Goal: Information Seeking & Learning: Learn about a topic

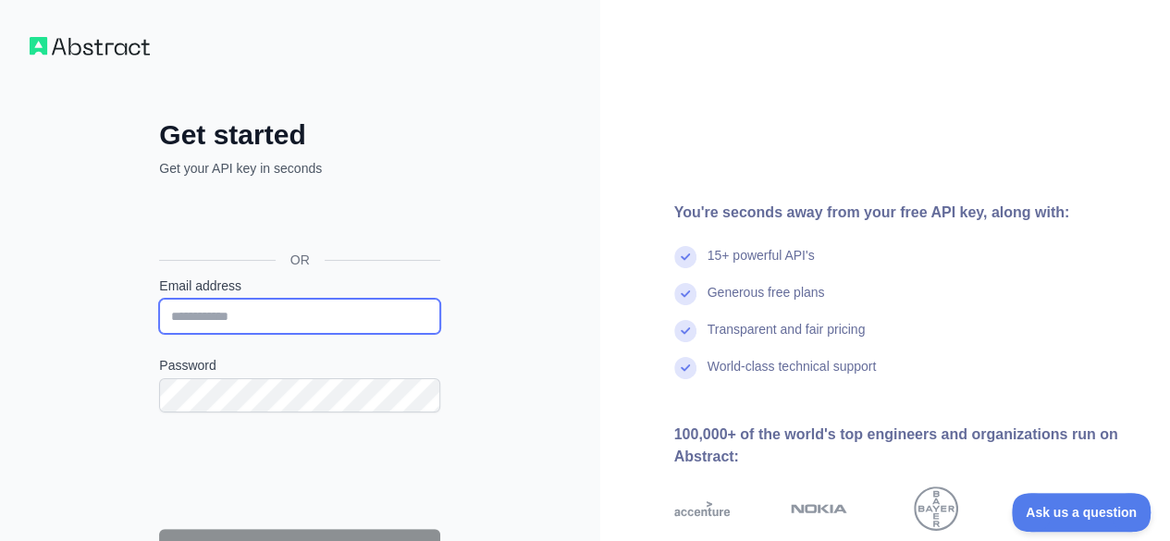
click at [323, 316] on input "Email address" at bounding box center [299, 316] width 281 height 35
type input "**********"
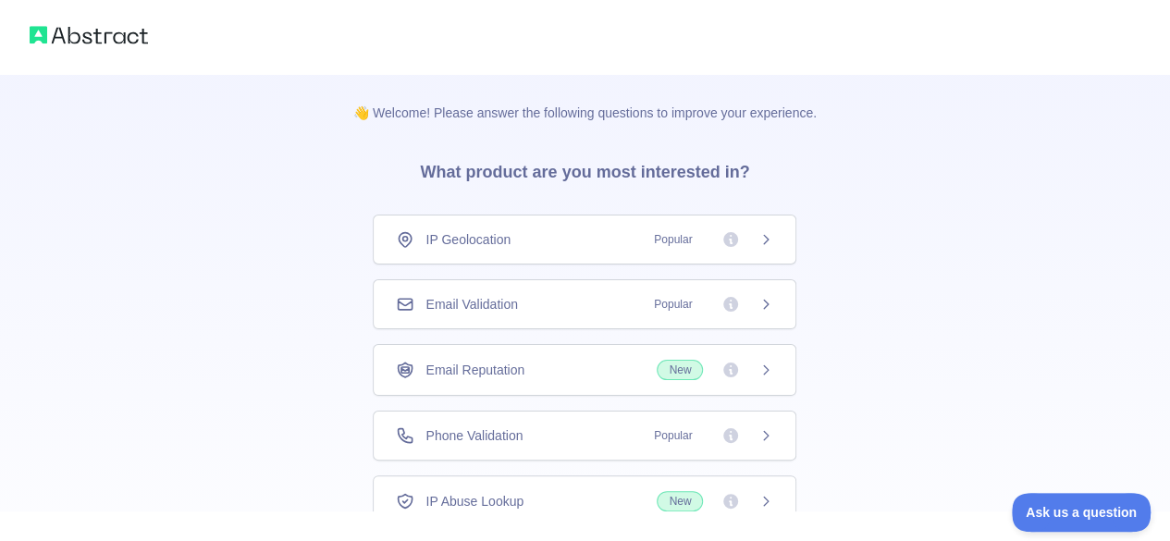
scroll to position [93, 0]
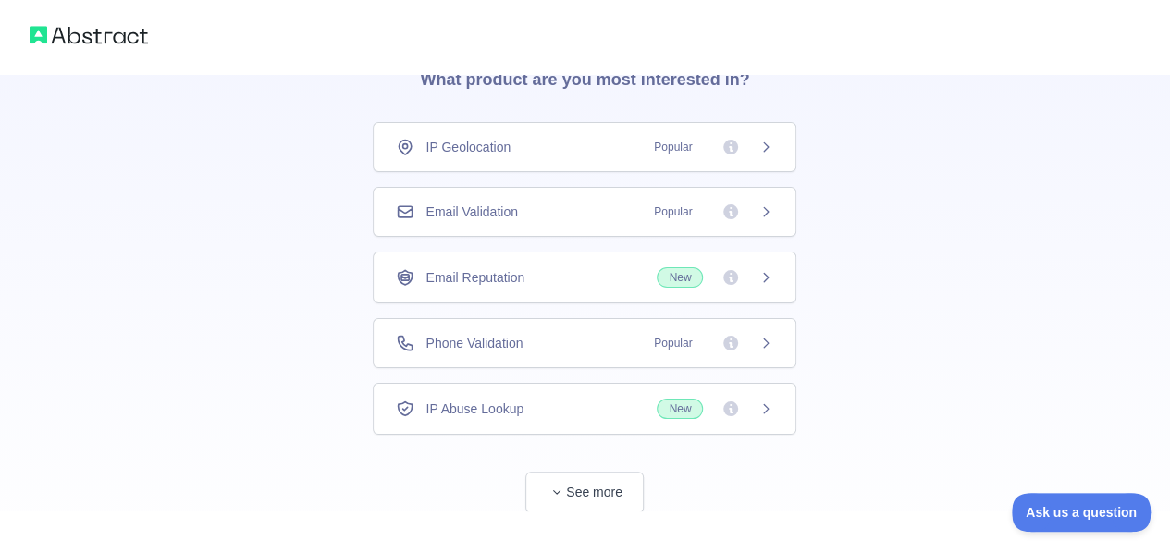
click at [497, 211] on span "Email Validation" at bounding box center [472, 212] width 92 height 19
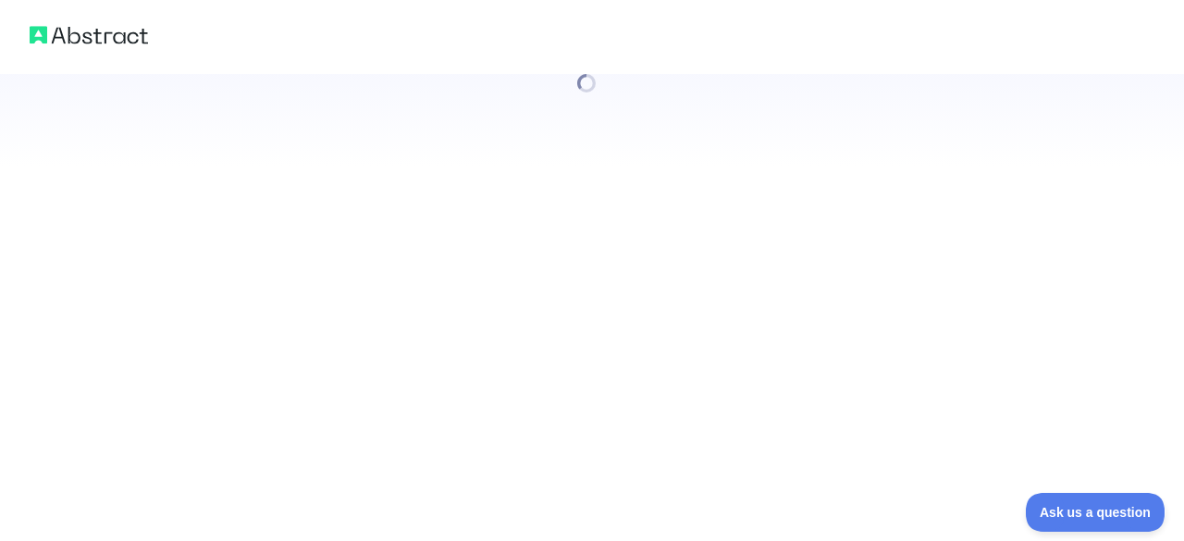
click at [612, 489] on div at bounding box center [592, 270] width 1184 height 541
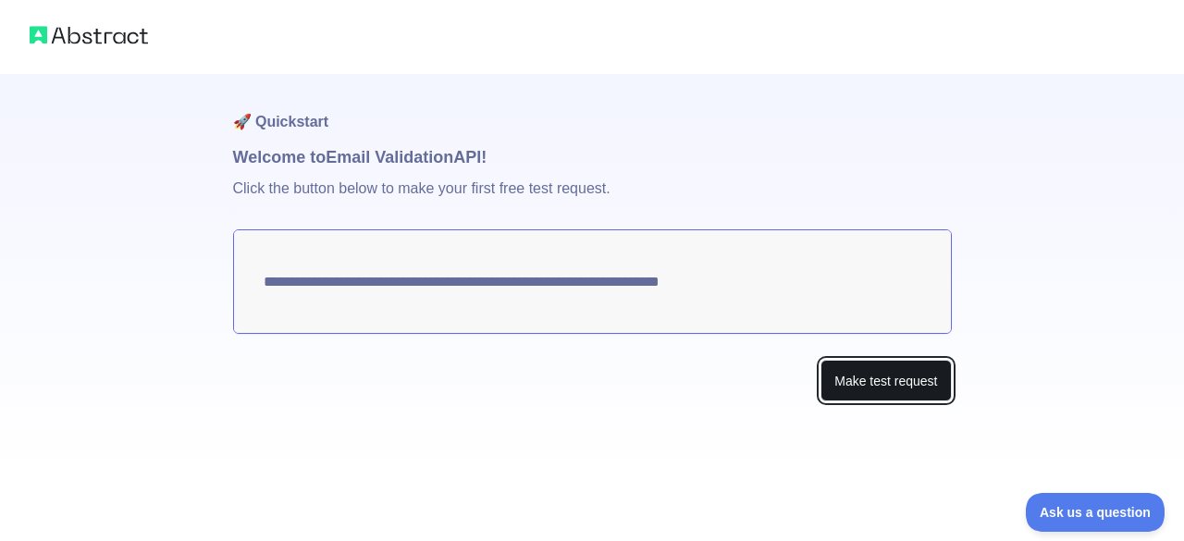
click at [925, 391] on button "Make test request" at bounding box center [886, 381] width 130 height 42
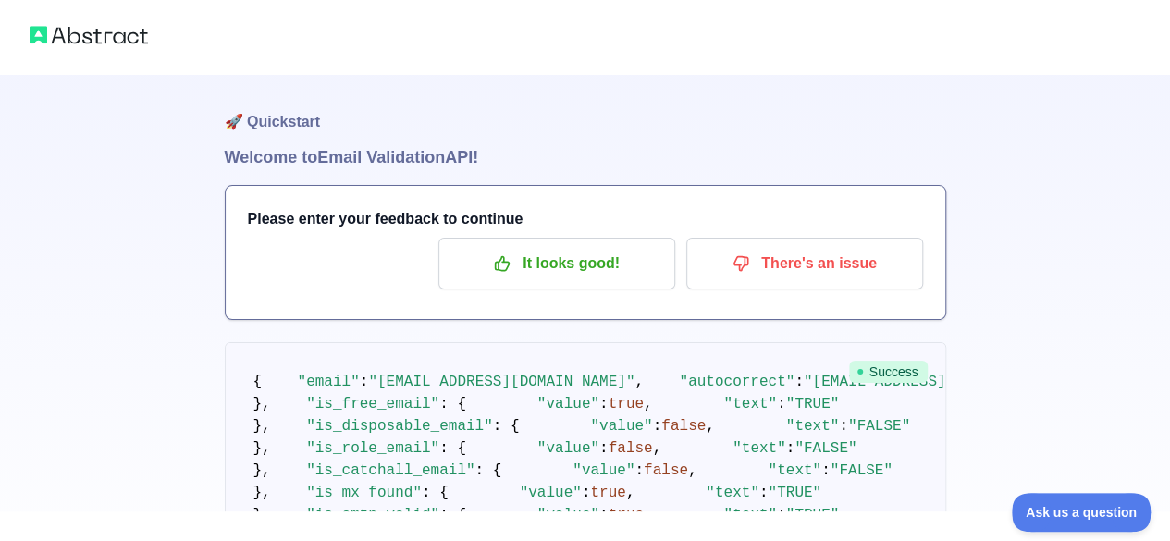
scroll to position [93, 0]
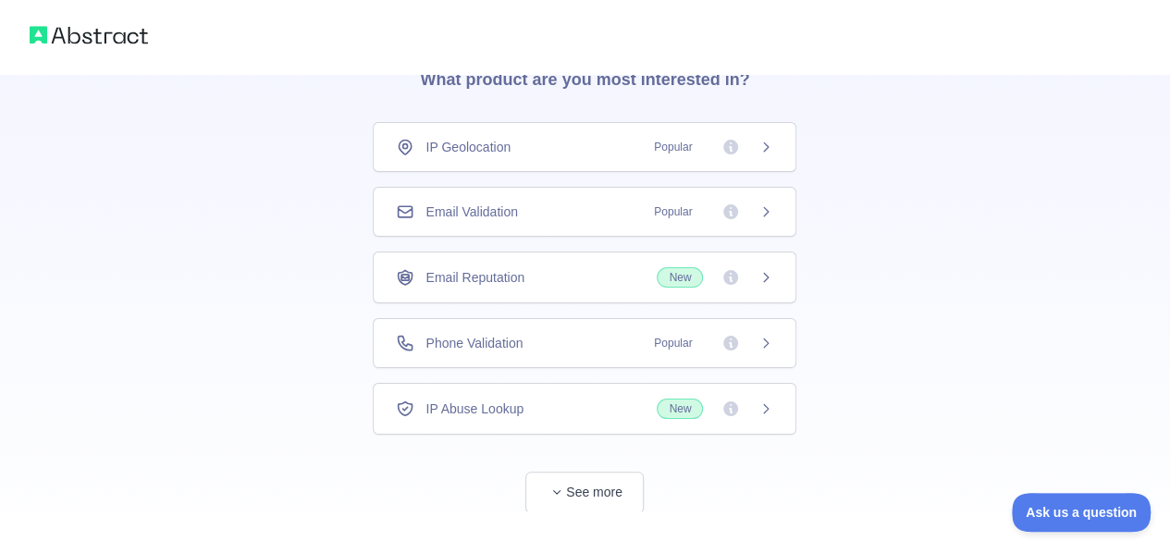
click at [770, 211] on icon at bounding box center [766, 211] width 15 height 15
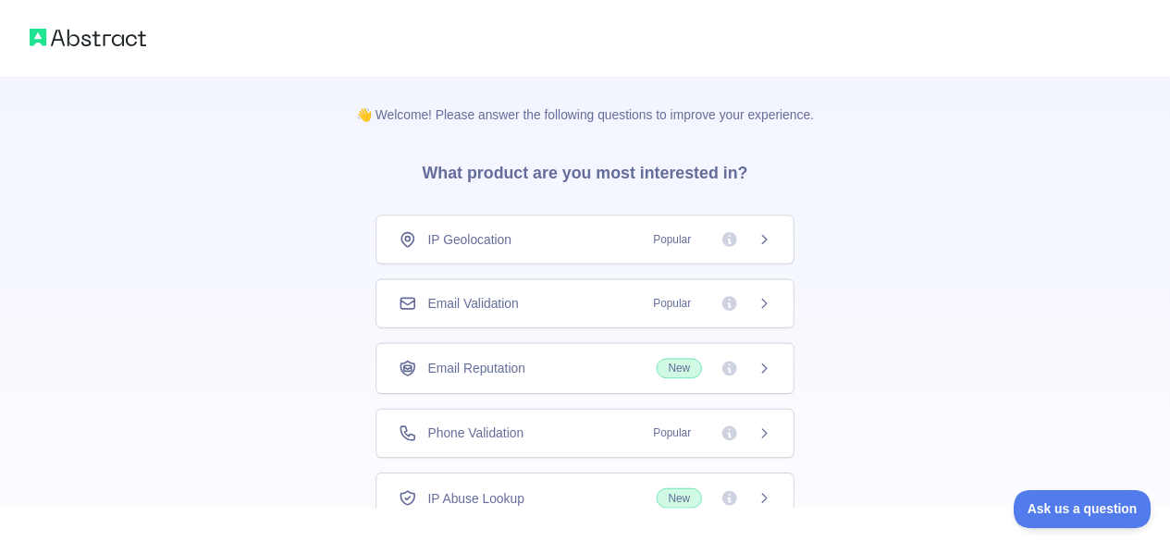
scroll to position [93, 0]
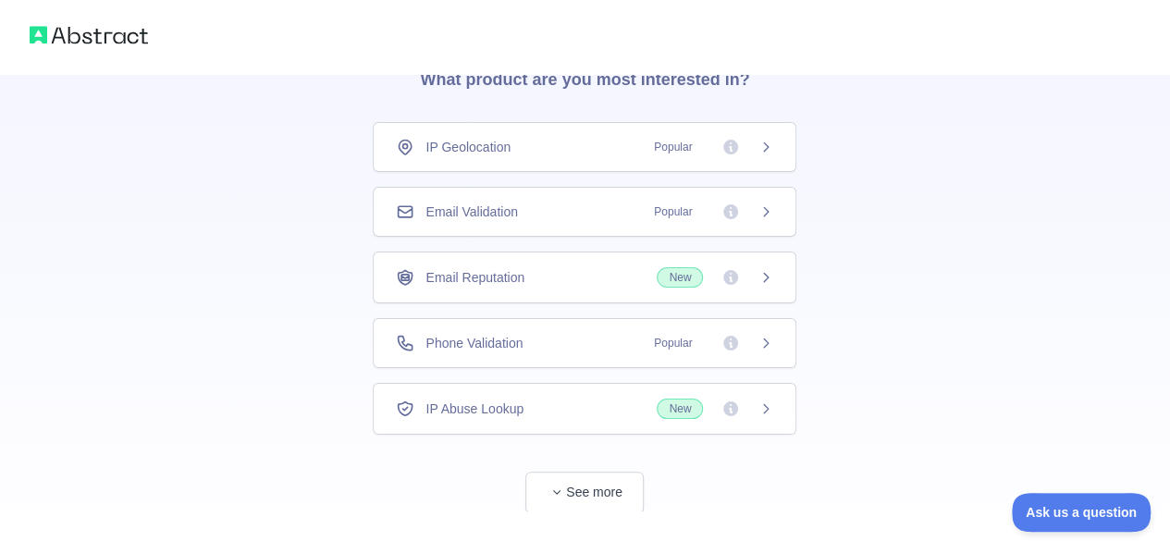
click at [666, 206] on span "Popular" at bounding box center [673, 212] width 60 height 19
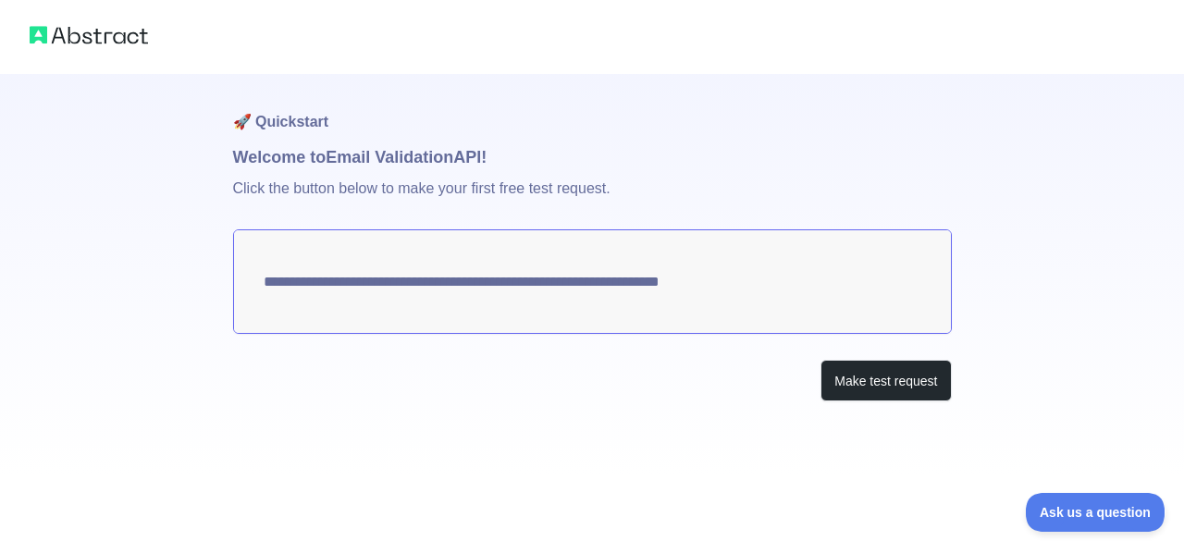
click at [731, 288] on textarea "**********" at bounding box center [592, 281] width 719 height 105
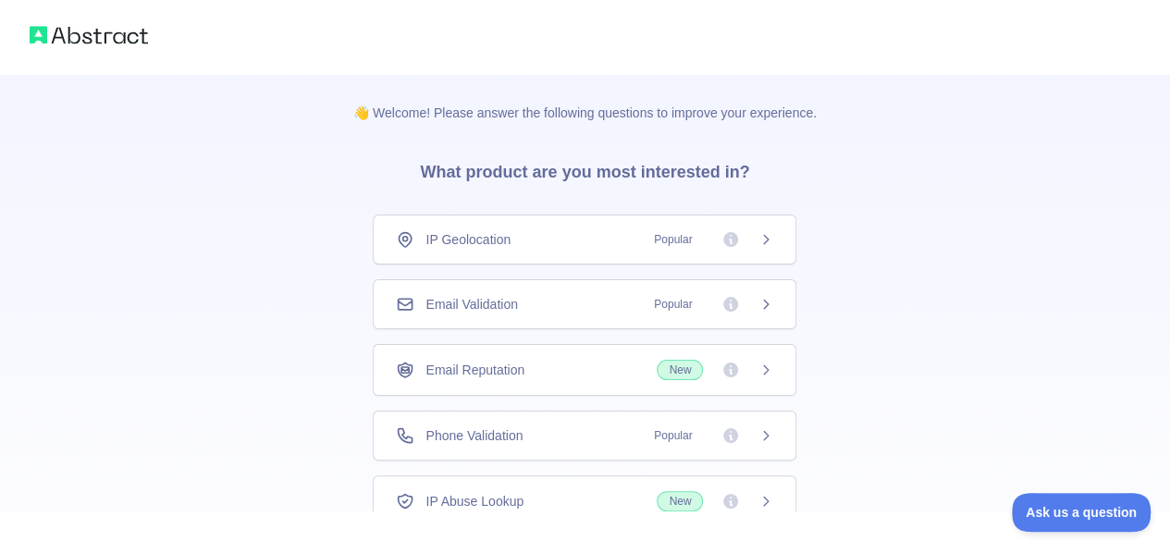
drag, startPoint x: 54, startPoint y: 32, endPoint x: 19, endPoint y: 29, distance: 35.4
click at [52, 31] on img at bounding box center [89, 35] width 118 height 26
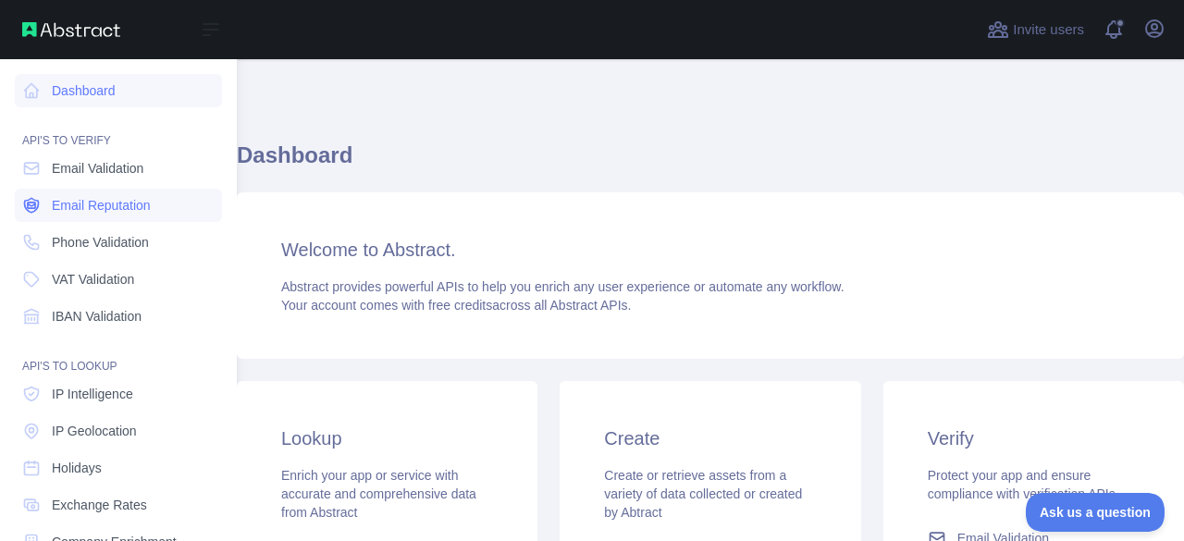
click at [111, 210] on span "Email Reputation" at bounding box center [101, 205] width 99 height 19
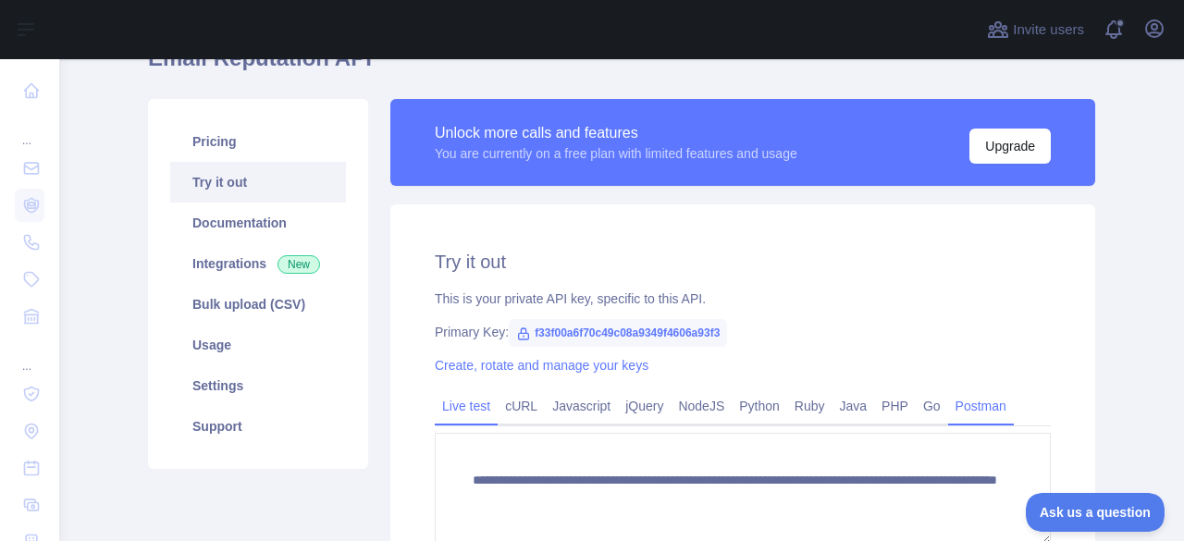
scroll to position [185, 0]
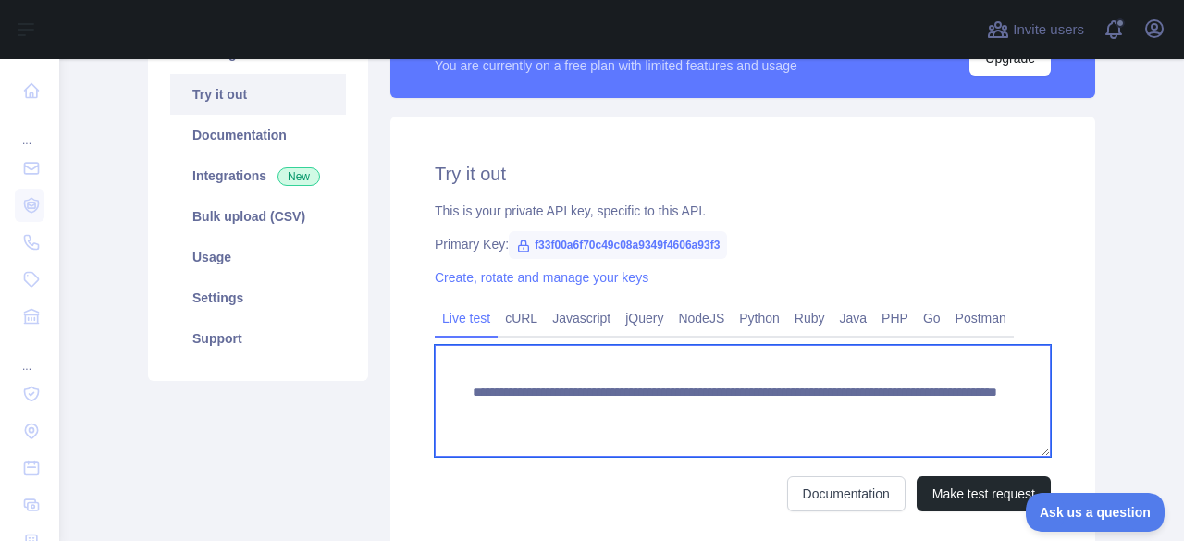
drag, startPoint x: 465, startPoint y: 391, endPoint x: 970, endPoint y: 423, distance: 505.2
click at [970, 423] on textarea "**********" at bounding box center [743, 401] width 616 height 112
